Goal: Book appointment/travel/reservation

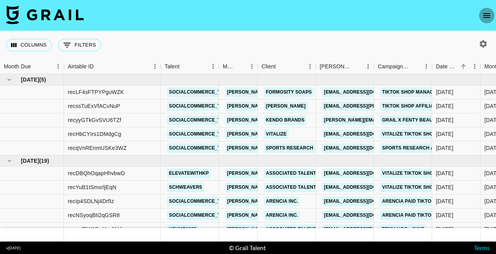
click at [486, 17] on icon "open drawer" at bounding box center [486, 15] width 9 height 9
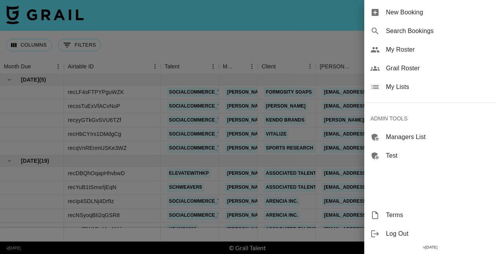
click at [409, 18] on div "New Booking" at bounding box center [430, 12] width 132 height 19
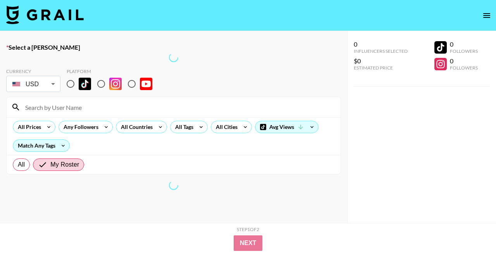
click at [71, 84] on input "radio" at bounding box center [70, 84] width 16 height 16
radio input "true"
click at [71, 84] on input "radio" at bounding box center [70, 84] width 16 height 16
click at [75, 107] on input at bounding box center [179, 107] width 316 height 12
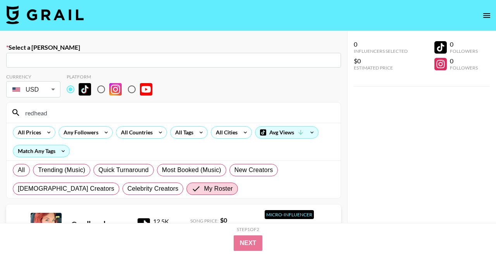
type input "redhead"
click at [313, 87] on div "Currency USD USD ​ Platform" at bounding box center [173, 86] width 335 height 25
